Goal: Task Accomplishment & Management: Manage account settings

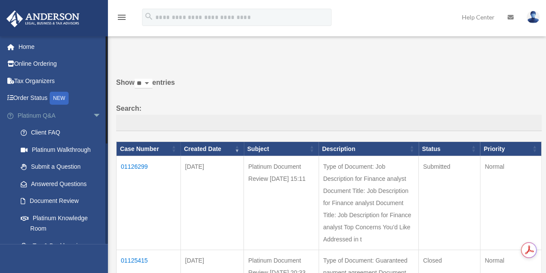
click at [93, 114] on span "arrow_drop_down" at bounding box center [101, 116] width 17 height 18
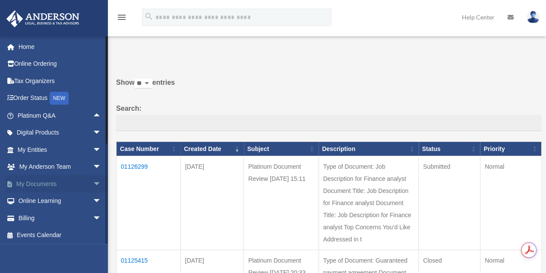
click at [51, 182] on link "My Documents arrow_drop_down" at bounding box center [60, 183] width 108 height 17
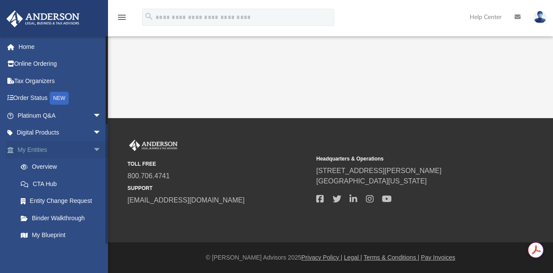
click at [93, 150] on span "arrow_drop_down" at bounding box center [101, 150] width 17 height 18
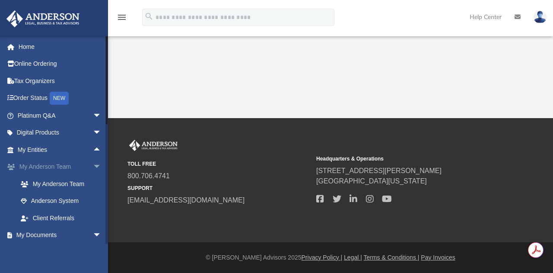
click at [93, 166] on span "arrow_drop_down" at bounding box center [101, 167] width 17 height 18
click at [41, 199] on link "Box" at bounding box center [63, 200] width 102 height 17
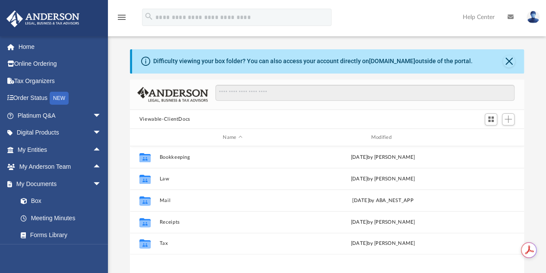
scroll to position [190, 388]
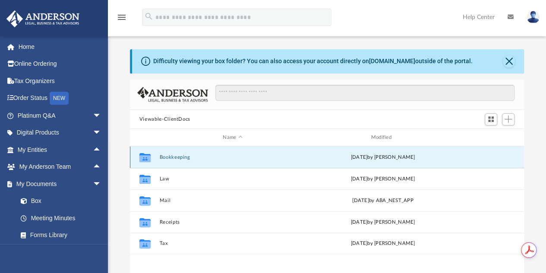
click at [181, 155] on button "Bookkeeping" at bounding box center [232, 157] width 146 height 6
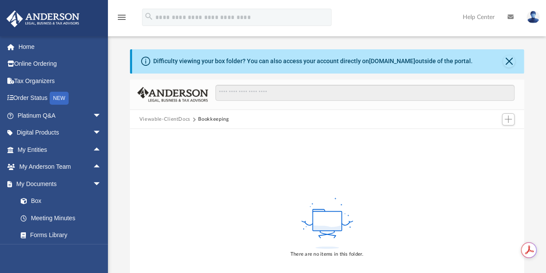
click at [169, 119] on button "Viewable-ClientDocs" at bounding box center [165, 119] width 51 height 8
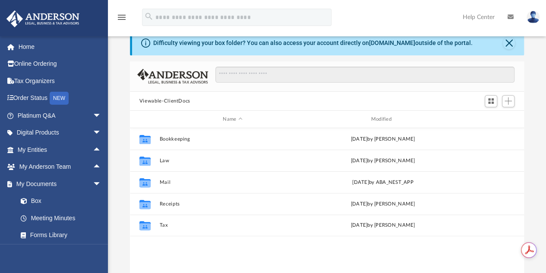
scroll to position [15, 0]
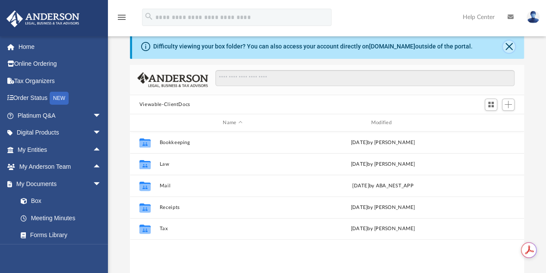
click at [509, 48] on button "Close" at bounding box center [509, 47] width 12 height 12
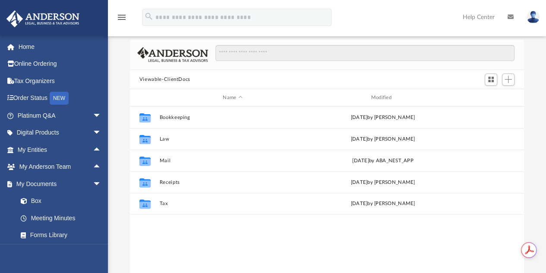
scroll to position [9, 0]
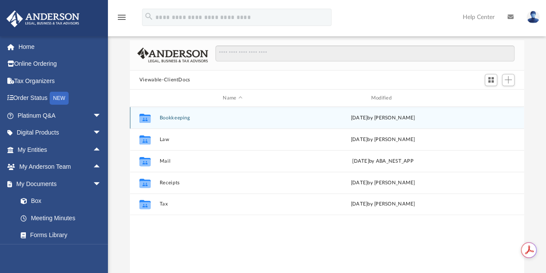
click at [171, 116] on button "Bookkeeping" at bounding box center [232, 118] width 146 height 6
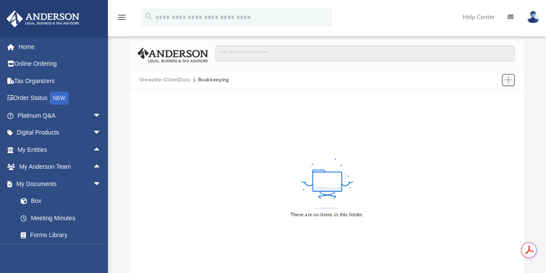
click at [509, 80] on span "Add" at bounding box center [508, 79] width 7 height 7
click at [490, 110] on li "New Folder" at bounding box center [496, 110] width 28 height 9
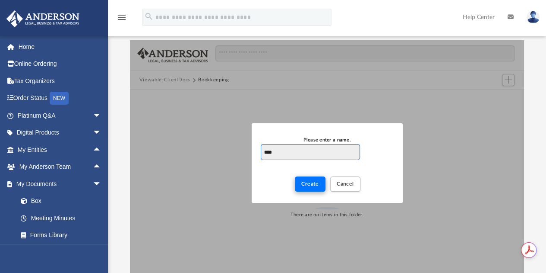
type input "****"
click at [310, 183] on span "Create" at bounding box center [310, 183] width 18 height 5
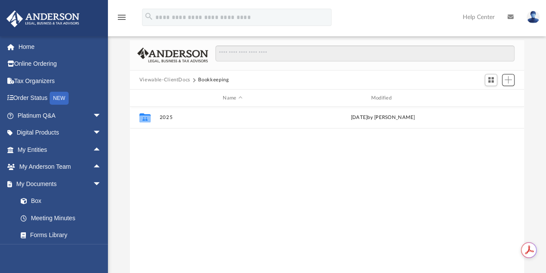
scroll to position [190, 388]
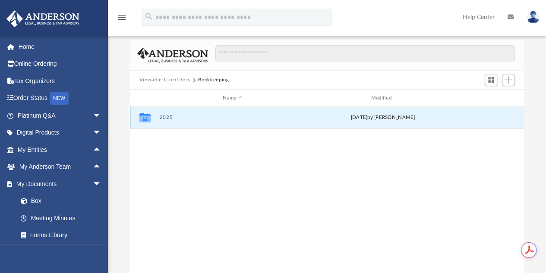
click at [165, 117] on button "2025" at bounding box center [232, 118] width 146 height 6
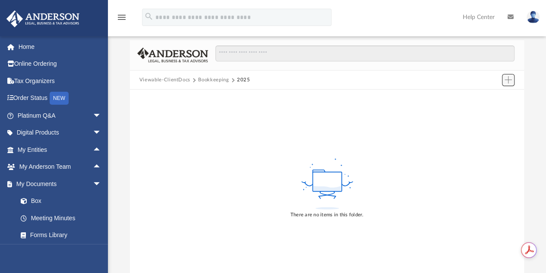
click at [510, 80] on span "Add" at bounding box center [508, 79] width 7 height 7
click at [496, 111] on li "New Folder" at bounding box center [496, 110] width 28 height 9
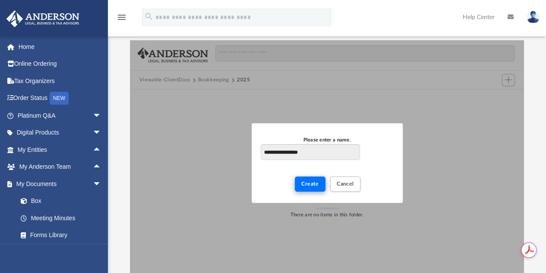
type input "**********"
click at [314, 182] on span "Create" at bounding box center [310, 183] width 18 height 5
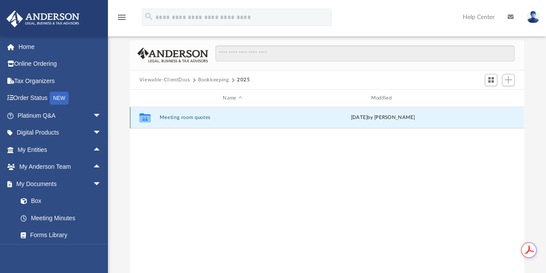
click at [181, 116] on button "Meeting room quotes" at bounding box center [232, 118] width 146 height 6
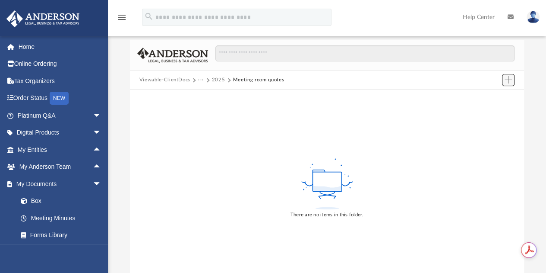
click at [506, 78] on span "Add" at bounding box center [508, 79] width 7 height 7
click at [495, 111] on li "New Folder" at bounding box center [496, 110] width 28 height 9
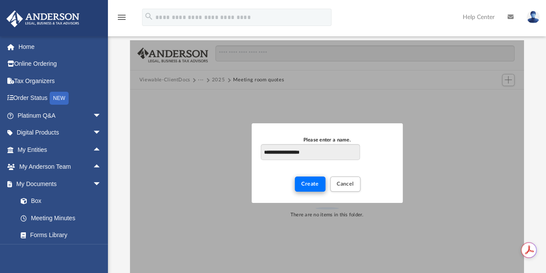
type input "**********"
click at [311, 184] on span "Create" at bounding box center [310, 183] width 18 height 5
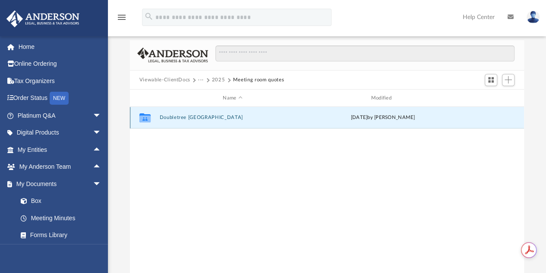
click at [175, 118] on button "Doubletree [GEOGRAPHIC_DATA]" at bounding box center [232, 118] width 146 height 6
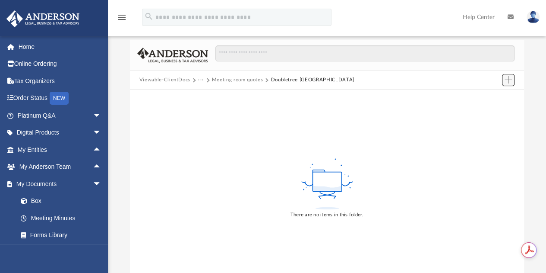
click at [510, 82] on span "Add" at bounding box center [508, 79] width 7 height 7
click at [495, 95] on li "Upload" at bounding box center [496, 96] width 28 height 9
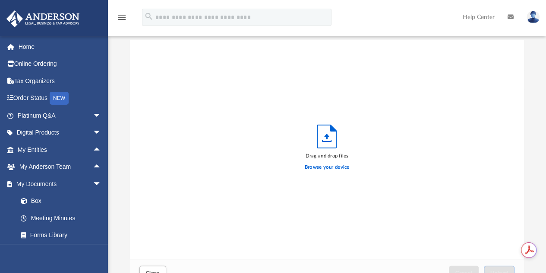
scroll to position [213, 388]
click at [317, 167] on label "Browse your device" at bounding box center [327, 167] width 45 height 8
click at [0, 0] on input "Browse your device" at bounding box center [0, 0] width 0 height 0
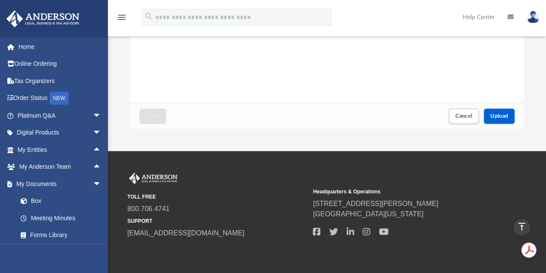
scroll to position [162, 0]
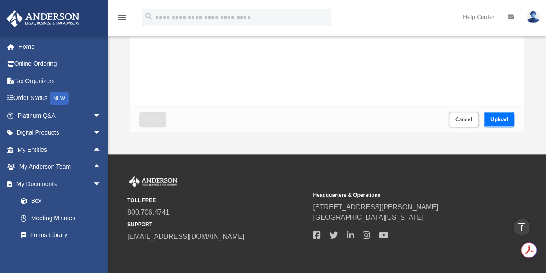
click at [503, 120] on span "Upload" at bounding box center [500, 119] width 18 height 5
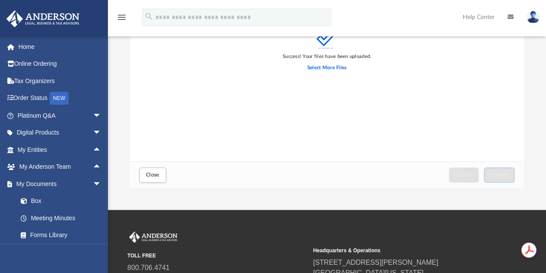
scroll to position [111, 0]
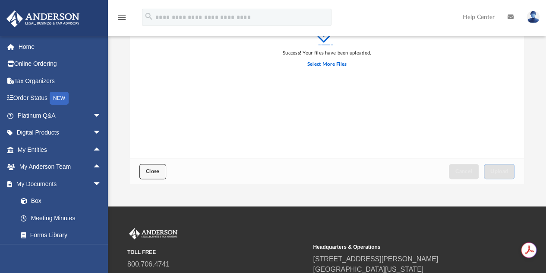
click at [154, 168] on span "Close" at bounding box center [153, 170] width 14 height 5
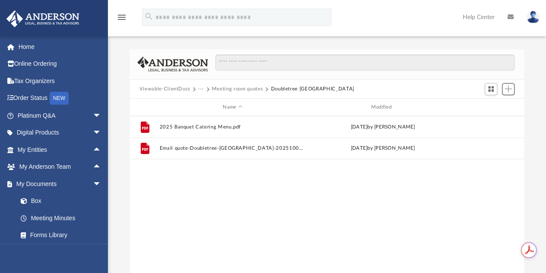
scroll to position [190, 388]
click at [250, 88] on button "Meeting room quotes" at bounding box center [237, 89] width 51 height 8
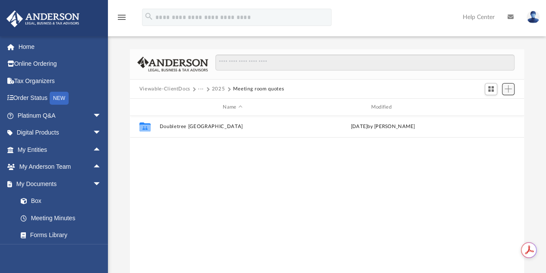
click at [506, 88] on span "Add" at bounding box center [508, 88] width 7 height 7
click at [500, 120] on li "New Folder" at bounding box center [496, 119] width 28 height 9
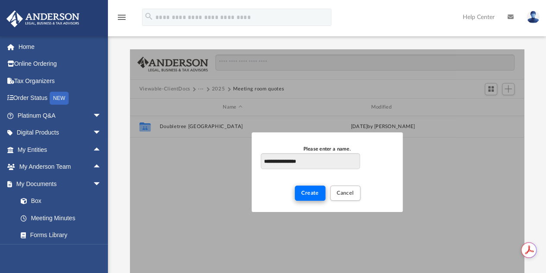
type input "**********"
click at [312, 197] on button "Create" at bounding box center [310, 192] width 31 height 15
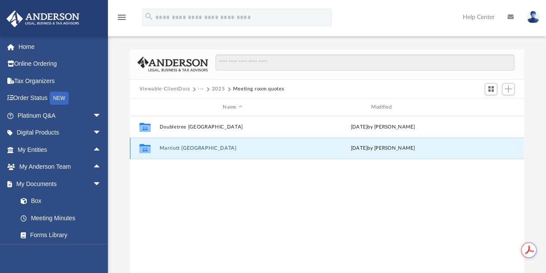
click at [177, 148] on button "Marriott [GEOGRAPHIC_DATA]" at bounding box center [232, 149] width 146 height 6
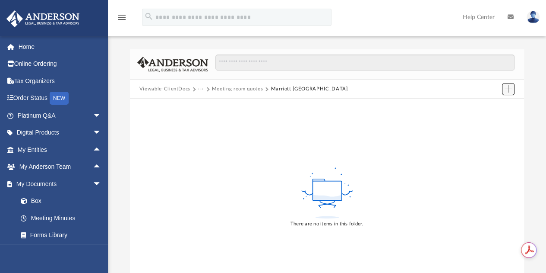
click at [515, 89] on button "Add" at bounding box center [508, 89] width 13 height 12
click at [498, 105] on li "Upload" at bounding box center [496, 106] width 28 height 9
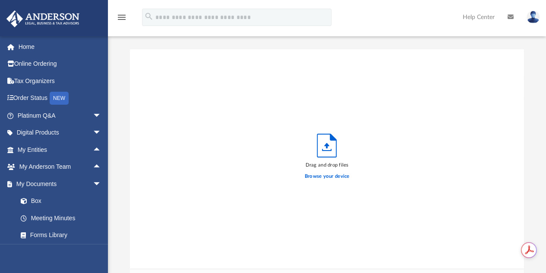
scroll to position [213, 388]
click at [335, 175] on label "Browse your device" at bounding box center [327, 176] width 45 height 8
click at [0, 0] on input "Browse your device" at bounding box center [0, 0] width 0 height 0
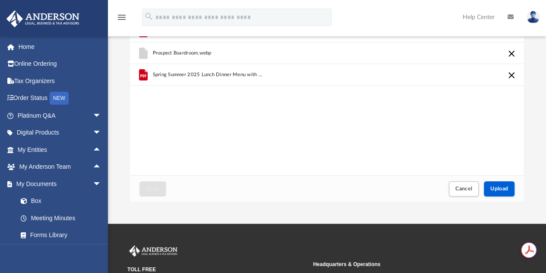
scroll to position [96, 0]
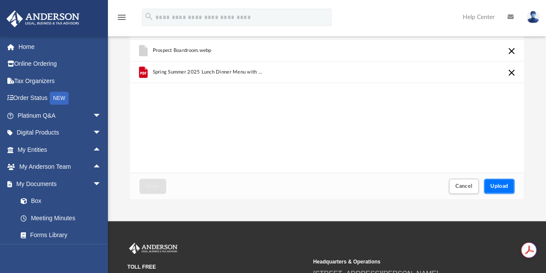
click at [491, 182] on button "Upload" at bounding box center [499, 185] width 31 height 15
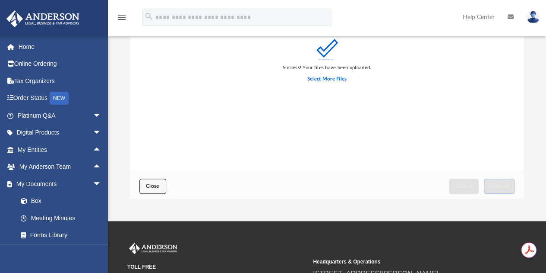
click at [152, 184] on span "Close" at bounding box center [153, 185] width 14 height 5
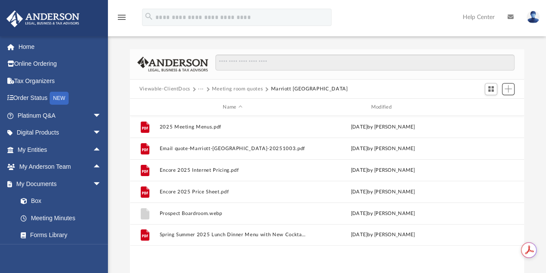
scroll to position [190, 388]
click at [232, 87] on button "Meeting room quotes" at bounding box center [237, 89] width 51 height 8
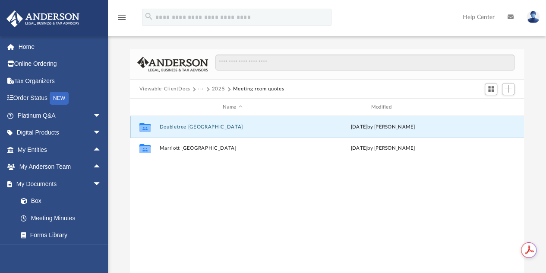
click at [187, 127] on button "Doubletree [GEOGRAPHIC_DATA]" at bounding box center [232, 127] width 146 height 6
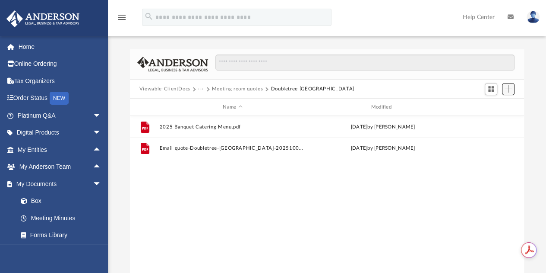
click at [508, 88] on span "Add" at bounding box center [508, 88] width 7 height 7
click at [493, 106] on li "Upload" at bounding box center [496, 106] width 28 height 9
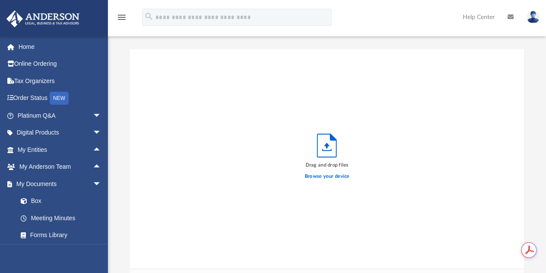
scroll to position [213, 388]
click at [321, 176] on label "Browse your device" at bounding box center [327, 176] width 45 height 8
click at [0, 0] on input "Browse your device" at bounding box center [0, 0] width 0 height 0
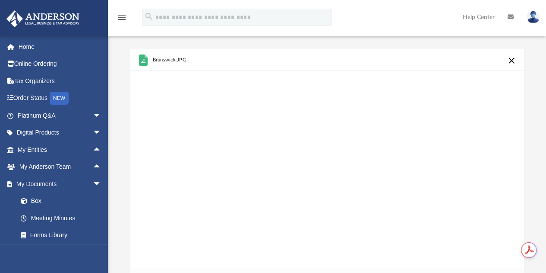
scroll to position [198, 0]
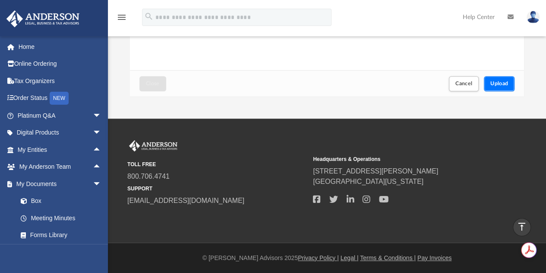
click at [493, 86] on button "Upload" at bounding box center [499, 83] width 31 height 15
click at [155, 83] on span "Close" at bounding box center [153, 83] width 14 height 5
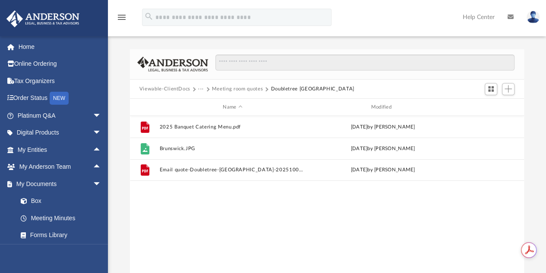
click at [233, 87] on button "Meeting room quotes" at bounding box center [237, 89] width 51 height 8
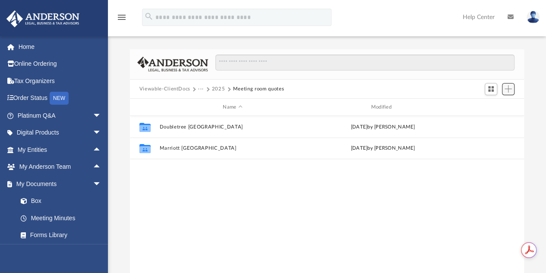
click at [508, 92] on span "Add" at bounding box center [508, 88] width 7 height 7
click at [491, 105] on li "Upload" at bounding box center [496, 106] width 28 height 9
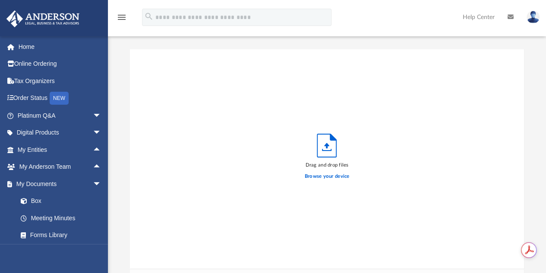
scroll to position [213, 388]
click at [322, 173] on label "Browse your device" at bounding box center [327, 176] width 45 height 8
click at [0, 0] on input "Browse your device" at bounding box center [0, 0] width 0 height 0
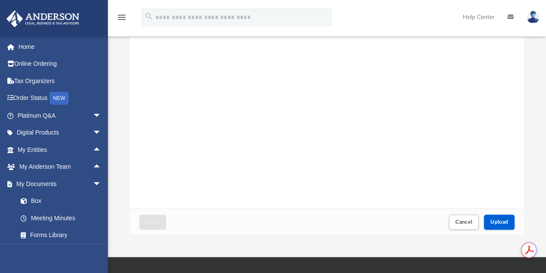
scroll to position [198, 0]
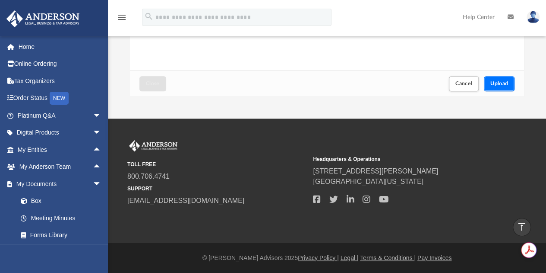
click at [502, 86] on span "Upload" at bounding box center [500, 83] width 18 height 5
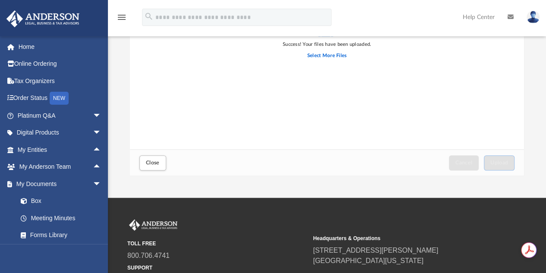
scroll to position [120, 0]
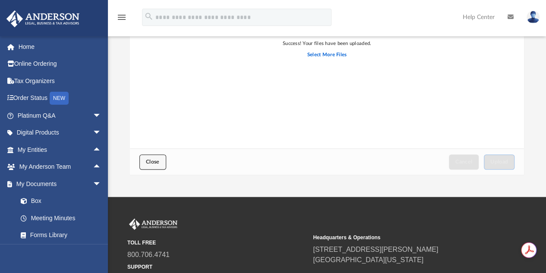
click at [154, 161] on span "Close" at bounding box center [153, 161] width 14 height 5
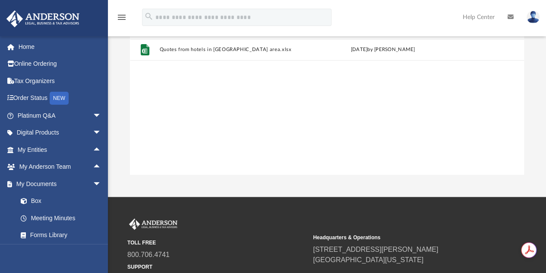
scroll to position [0, 0]
